Goal: Task Accomplishment & Management: Manage account settings

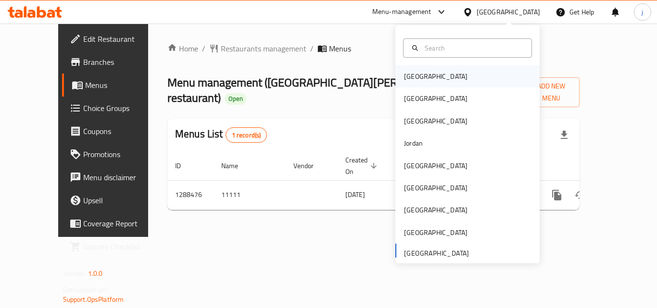
click at [399, 70] on div "[GEOGRAPHIC_DATA]" at bounding box center [435, 76] width 79 height 22
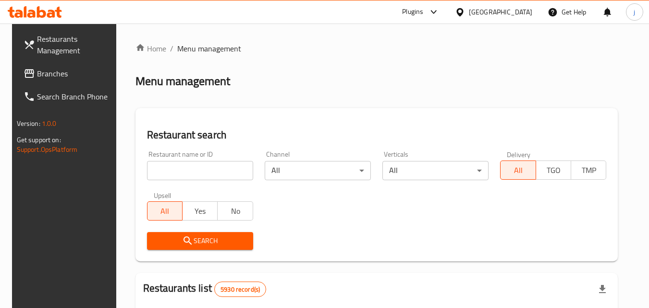
click at [37, 65] on link "Branches" at bounding box center [68, 73] width 105 height 23
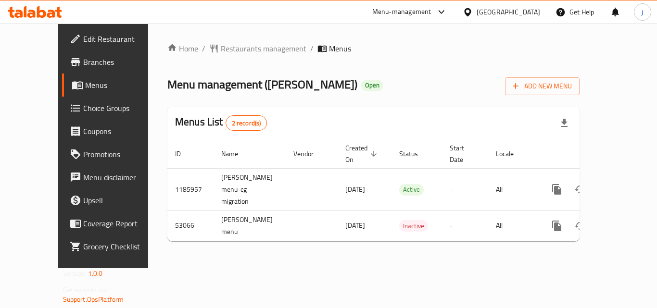
click at [519, 10] on div "[GEOGRAPHIC_DATA]" at bounding box center [507, 12] width 63 height 11
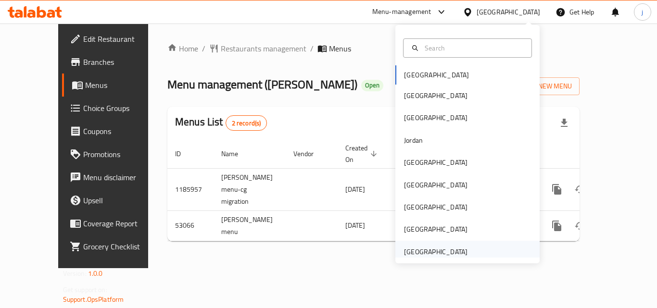
click at [411, 252] on div "[GEOGRAPHIC_DATA]" at bounding box center [435, 252] width 63 height 11
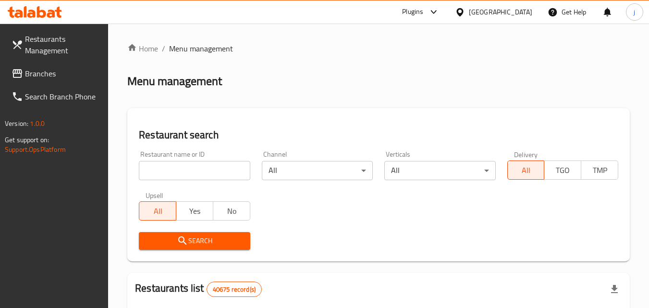
click at [83, 72] on span "Branches" at bounding box center [63, 74] width 76 height 12
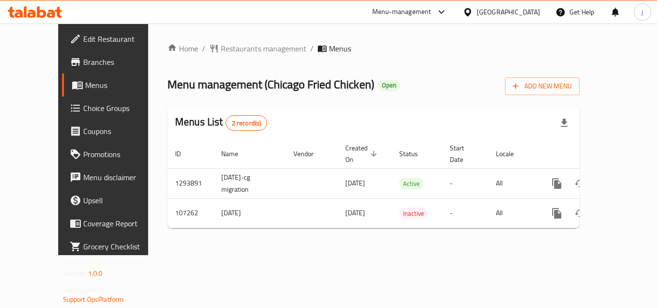
click at [475, 16] on div at bounding box center [469, 12] width 14 height 11
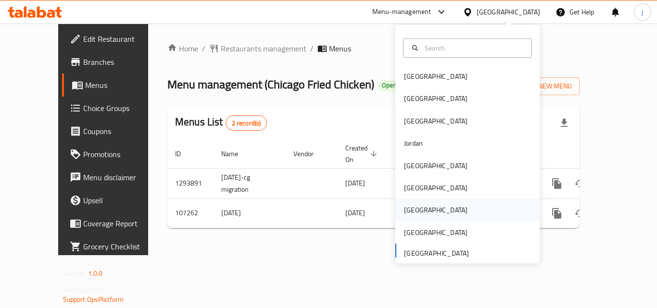
click at [404, 209] on div "[GEOGRAPHIC_DATA]" at bounding box center [435, 210] width 63 height 11
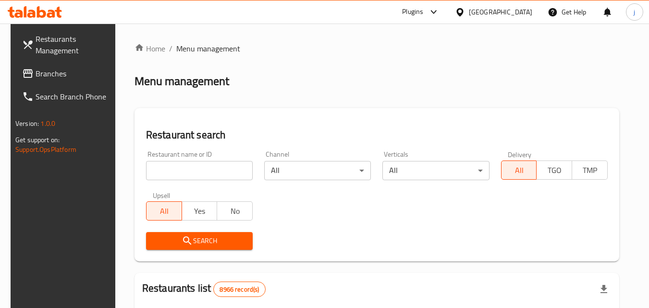
click at [59, 77] on span "Branches" at bounding box center [74, 74] width 76 height 12
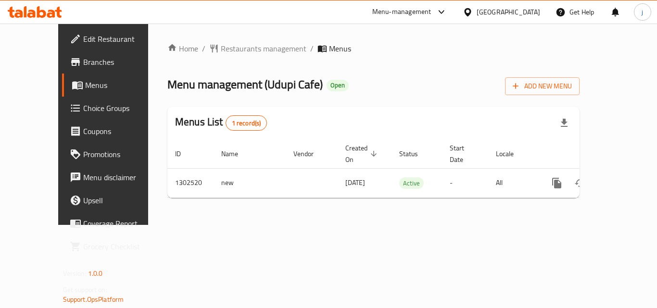
click at [473, 17] on icon at bounding box center [467, 12] width 10 height 10
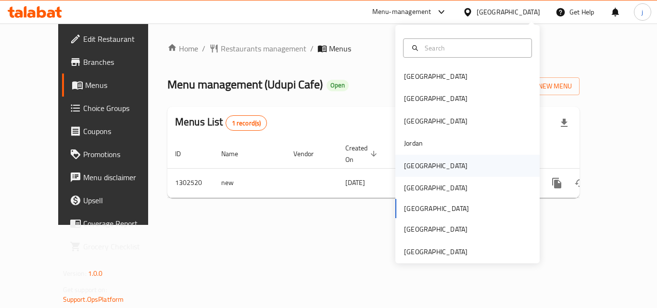
click at [409, 161] on div "[GEOGRAPHIC_DATA]" at bounding box center [435, 166] width 63 height 11
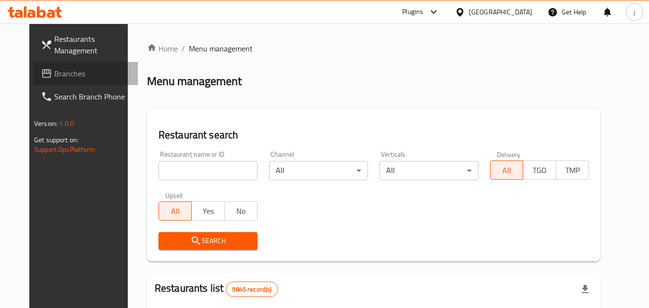
click at [54, 74] on span "Branches" at bounding box center [92, 74] width 76 height 12
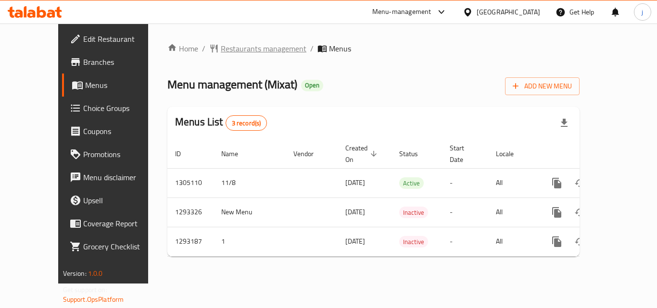
click at [236, 54] on span "Restaurants management" at bounding box center [264, 49] width 86 height 12
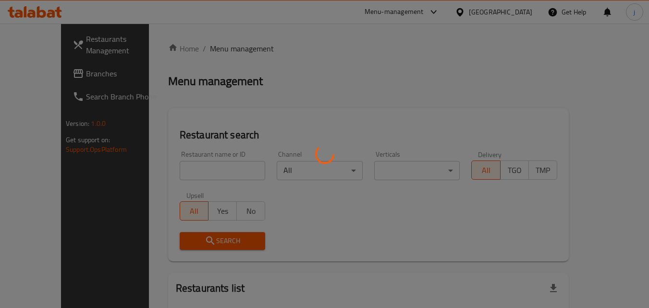
click at [61, 74] on div at bounding box center [324, 154] width 649 height 308
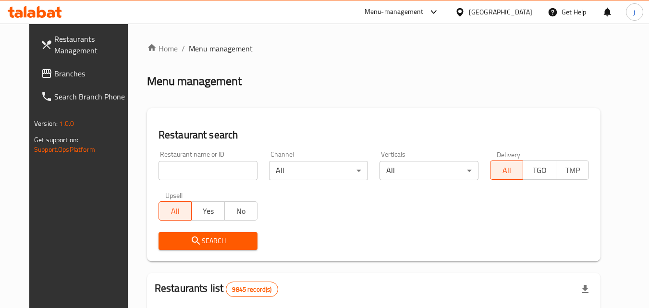
click at [61, 74] on span "Branches" at bounding box center [92, 74] width 76 height 12
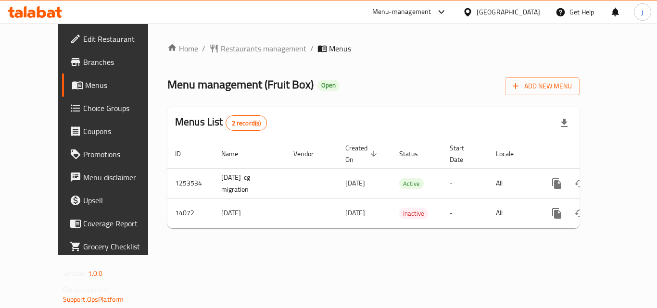
drag, startPoint x: 57, startPoint y: 35, endPoint x: 57, endPoint y: 43, distance: 8.7
click at [83, 35] on span "Edit Restaurant" at bounding box center [121, 39] width 77 height 12
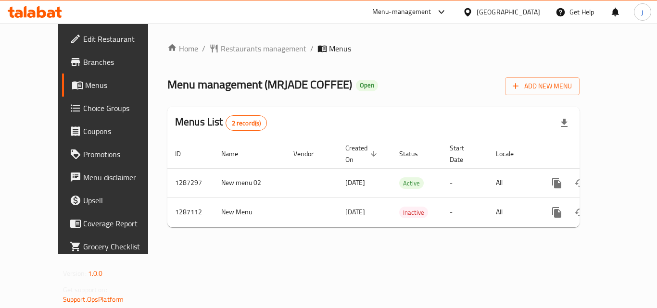
click at [522, 9] on div "[GEOGRAPHIC_DATA]" at bounding box center [507, 12] width 63 height 11
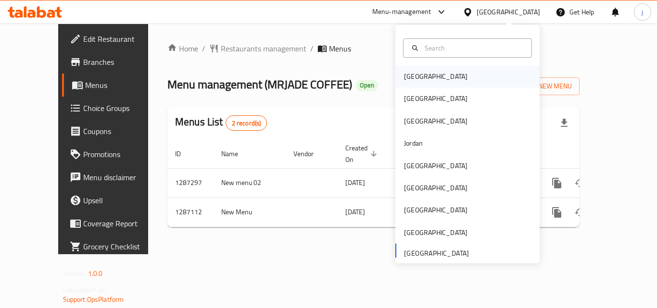
click at [396, 75] on div "[GEOGRAPHIC_DATA]" at bounding box center [435, 76] width 79 height 22
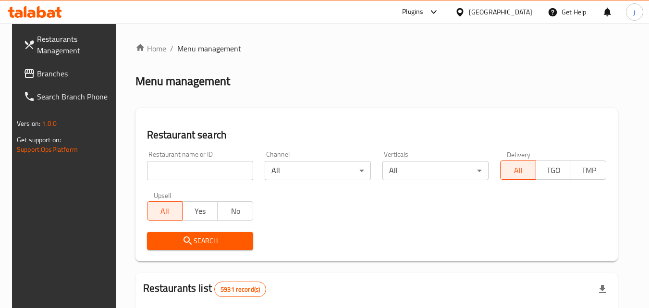
click at [36, 72] on div at bounding box center [324, 154] width 649 height 308
click at [37, 72] on span "Branches" at bounding box center [75, 74] width 76 height 12
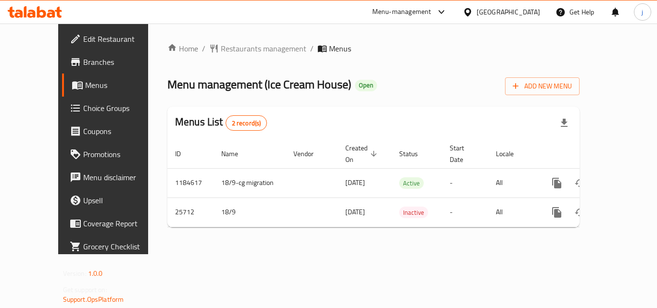
click at [517, 13] on div "[GEOGRAPHIC_DATA]" at bounding box center [507, 12] width 63 height 11
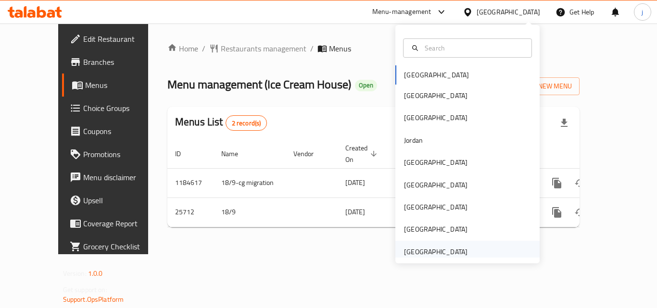
click at [413, 253] on div "[GEOGRAPHIC_DATA]" at bounding box center [435, 252] width 63 height 11
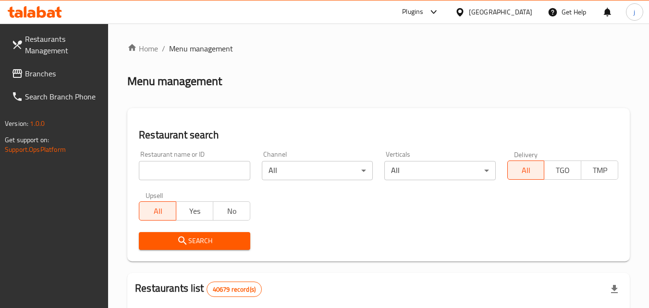
drag, startPoint x: 44, startPoint y: 72, endPoint x: 27, endPoint y: 77, distance: 18.0
click at [44, 72] on span "Branches" at bounding box center [63, 74] width 76 height 12
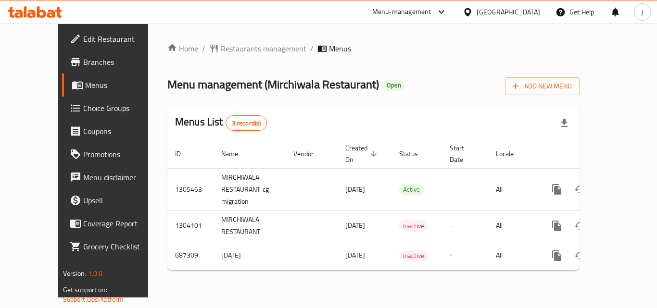
click at [505, 13] on div "[GEOGRAPHIC_DATA]" at bounding box center [507, 12] width 63 height 11
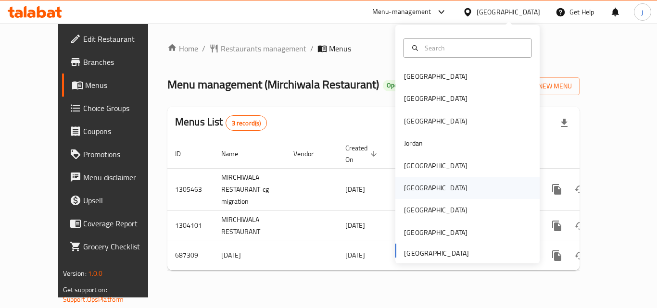
click at [405, 196] on div "[GEOGRAPHIC_DATA]" at bounding box center [435, 188] width 79 height 22
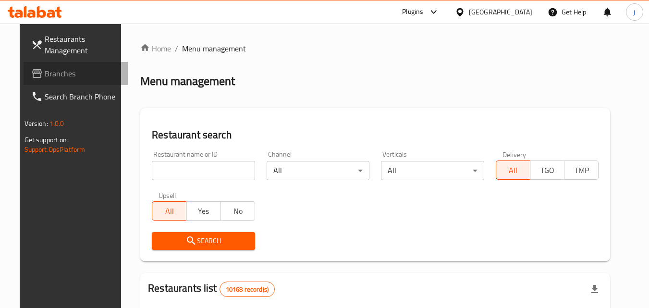
click at [31, 72] on icon at bounding box center [37, 74] width 12 height 12
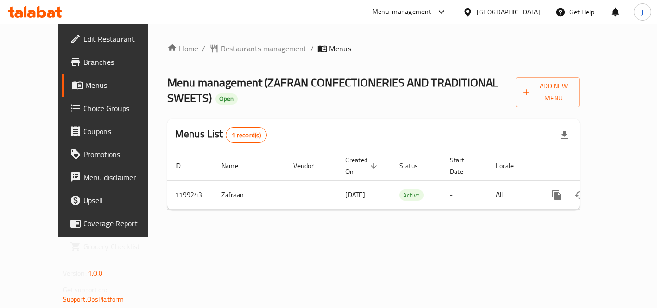
click at [488, 3] on div "[GEOGRAPHIC_DATA]" at bounding box center [501, 11] width 93 height 23
click at [227, 57] on div "Home / Restaurants management / Menus Menu management ( ZAFRAN CONFECTIONERIES …" at bounding box center [373, 130] width 412 height 175
click at [222, 50] on span "Restaurants management" at bounding box center [264, 49] width 86 height 12
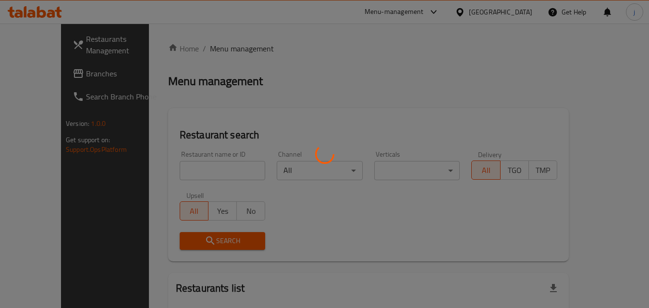
click at [39, 73] on div at bounding box center [324, 154] width 649 height 308
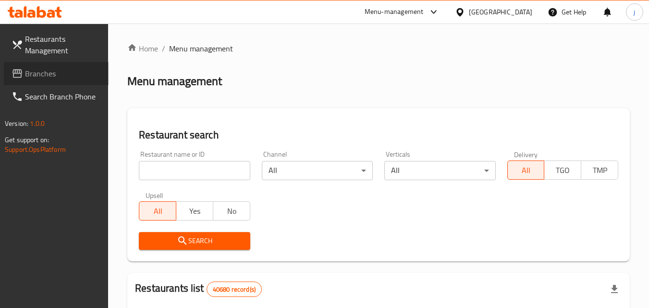
click at [39, 73] on span "Branches" at bounding box center [63, 74] width 76 height 12
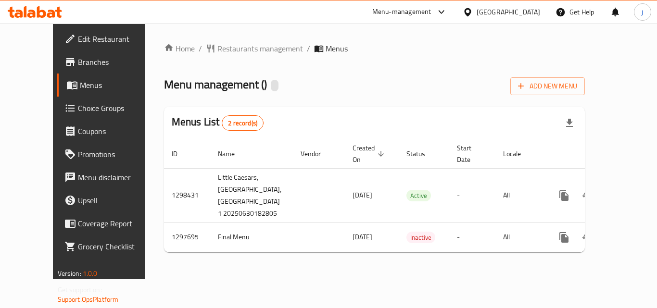
click at [78, 109] on span "Choice Groups" at bounding box center [116, 108] width 77 height 12
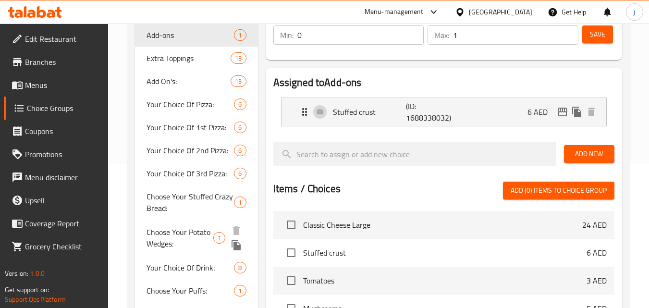
scroll to position [192, 0]
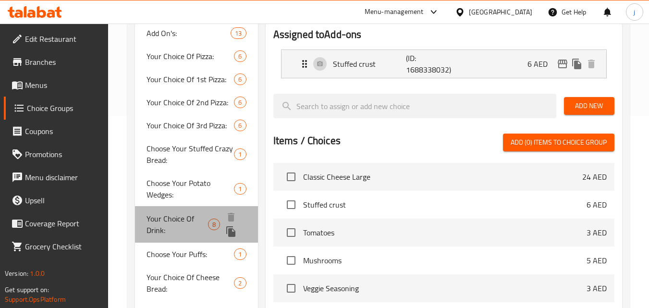
click at [187, 224] on span "Your Choice Of Drink:" at bounding box center [178, 224] width 62 height 23
type input "Your Choice Of Drink:"
type input "إختيارك من المشروب:"
type input "1"
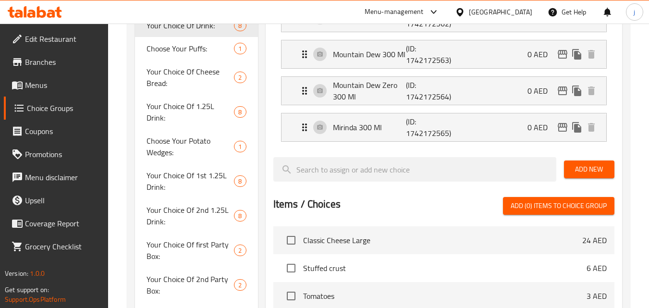
scroll to position [96, 0]
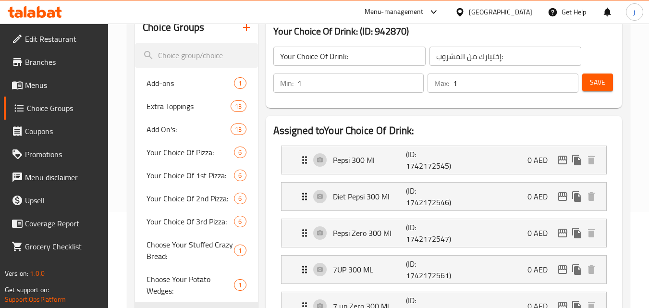
click at [496, 13] on div "[GEOGRAPHIC_DATA]" at bounding box center [500, 12] width 63 height 11
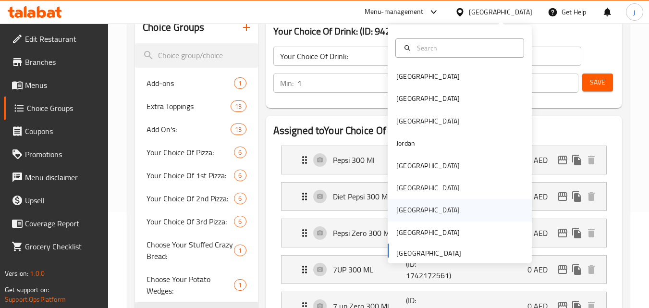
click at [400, 211] on div "[GEOGRAPHIC_DATA]" at bounding box center [428, 210] width 63 height 11
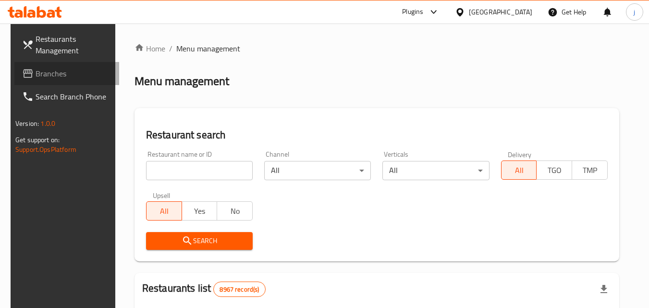
click at [61, 71] on span "Branches" at bounding box center [74, 74] width 76 height 12
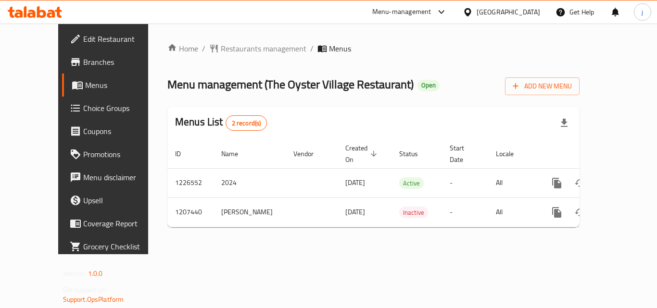
click at [83, 111] on span "Choice Groups" at bounding box center [121, 108] width 77 height 12
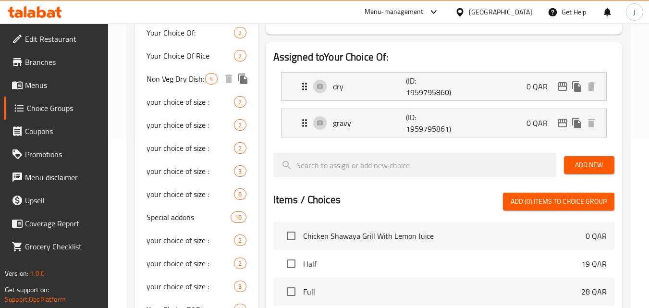
scroll to position [192, 0]
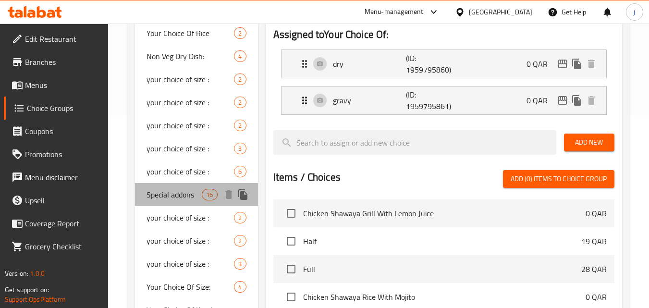
click at [173, 194] on span "Special addons" at bounding box center [174, 195] width 55 height 12
type input "Special addons"
type input "إضافات خاصة"
type input "0"
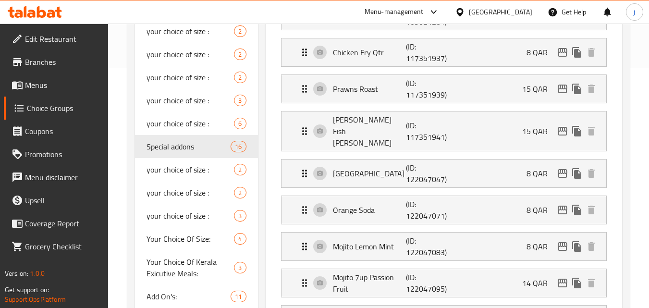
scroll to position [0, 0]
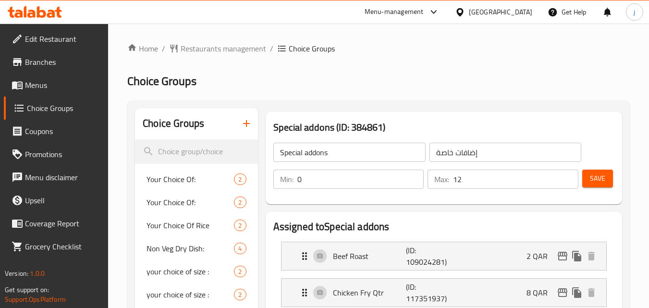
click at [571, 184] on input "12" at bounding box center [515, 179] width 125 height 19
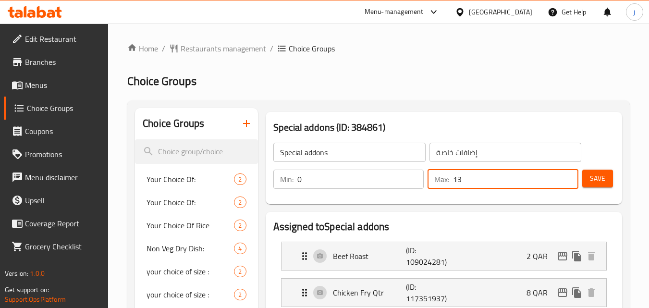
type input "13"
click at [566, 178] on input "13" at bounding box center [515, 179] width 125 height 19
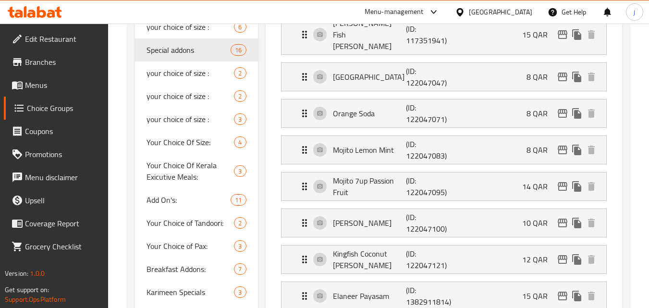
scroll to position [337, 0]
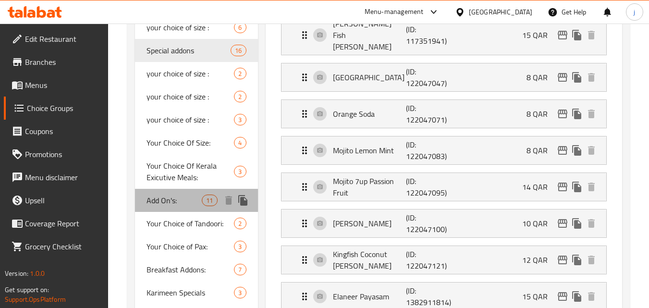
click at [182, 204] on span "Add On's:" at bounding box center [174, 201] width 55 height 12
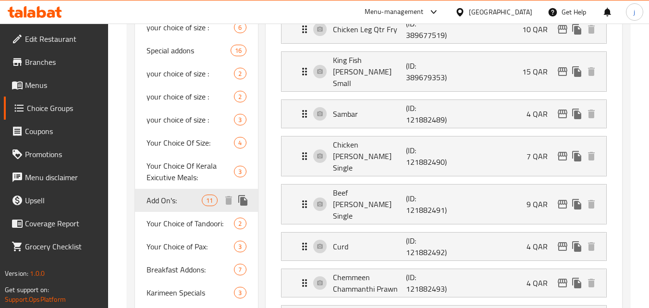
type input "Add On's:"
type input "الإضافات:"
type input "11"
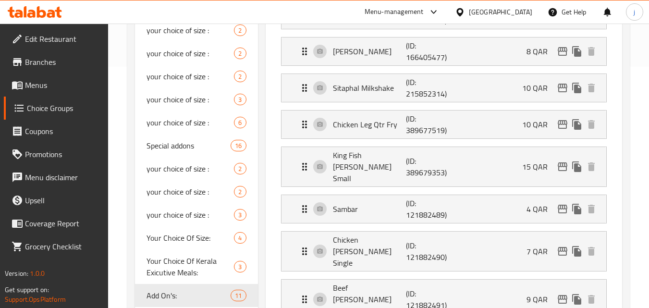
scroll to position [240, 0]
click at [175, 149] on span "Special addons" at bounding box center [174, 147] width 55 height 12
type input "Special addons"
type input "إضافات خاصة"
type input "13"
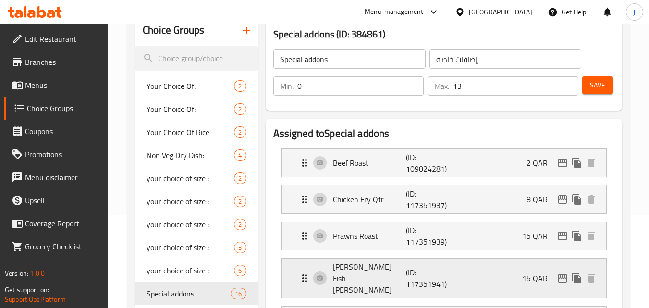
scroll to position [144, 0]
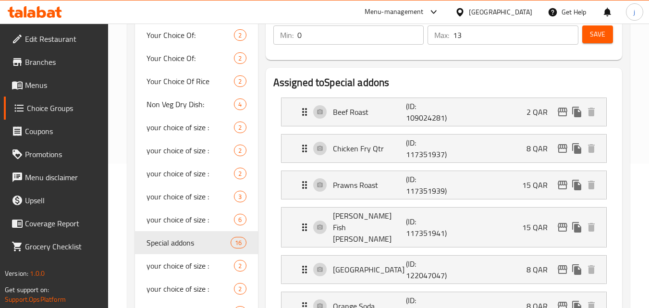
click at [469, 15] on div at bounding box center [462, 12] width 14 height 11
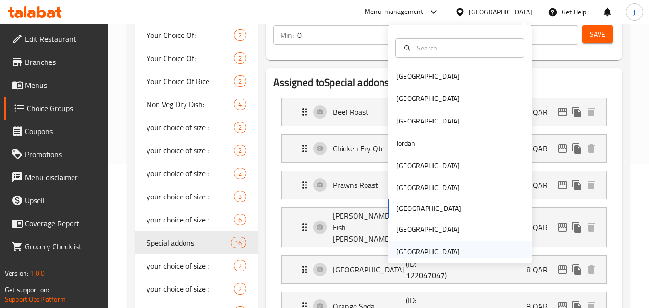
click at [411, 253] on div "[GEOGRAPHIC_DATA]" at bounding box center [428, 252] width 79 height 22
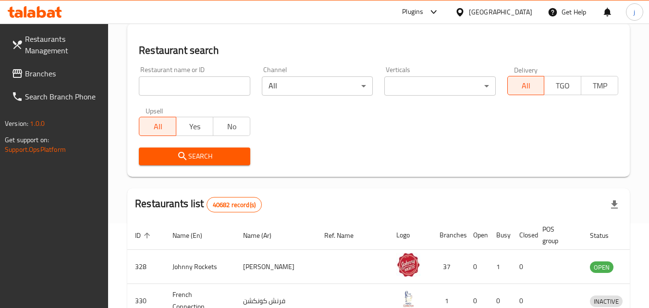
scroll to position [144, 0]
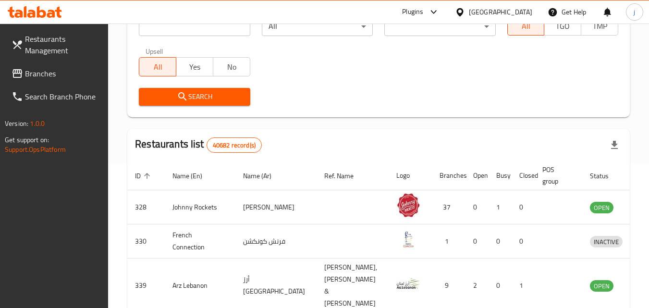
drag, startPoint x: 45, startPoint y: 67, endPoint x: 6, endPoint y: 77, distance: 40.6
click at [45, 68] on span "Branches" at bounding box center [63, 74] width 76 height 12
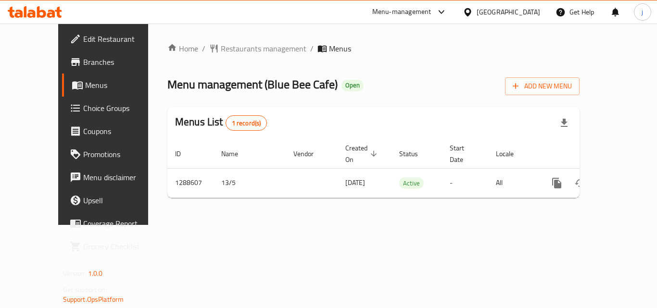
click at [83, 45] on span "Edit Restaurant" at bounding box center [121, 39] width 77 height 12
